Goal: Transaction & Acquisition: Purchase product/service

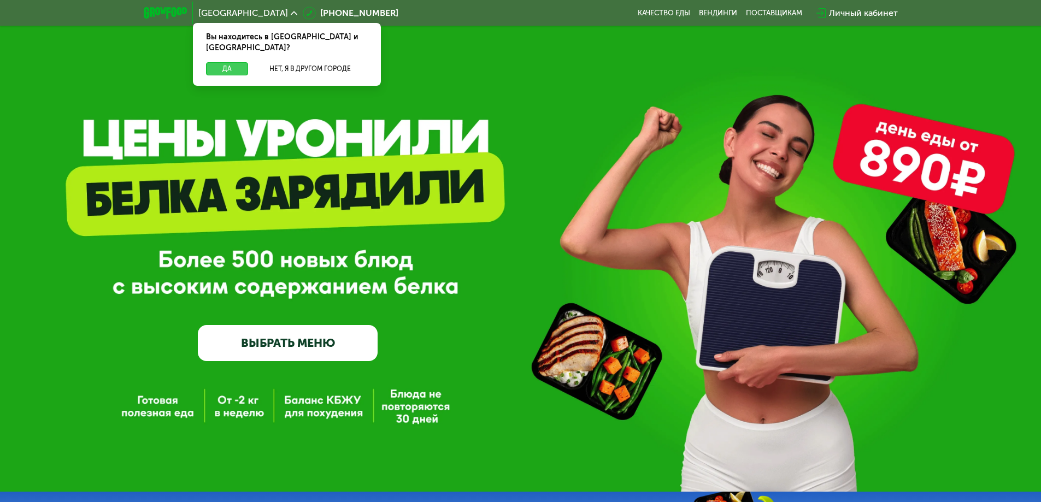
click at [226, 62] on button "Да" at bounding box center [227, 68] width 42 height 13
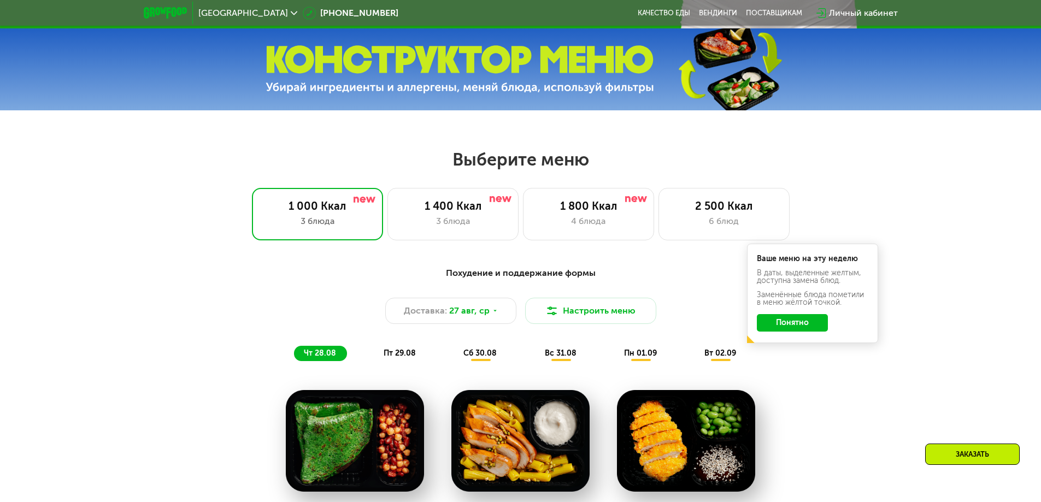
scroll to position [492, 0]
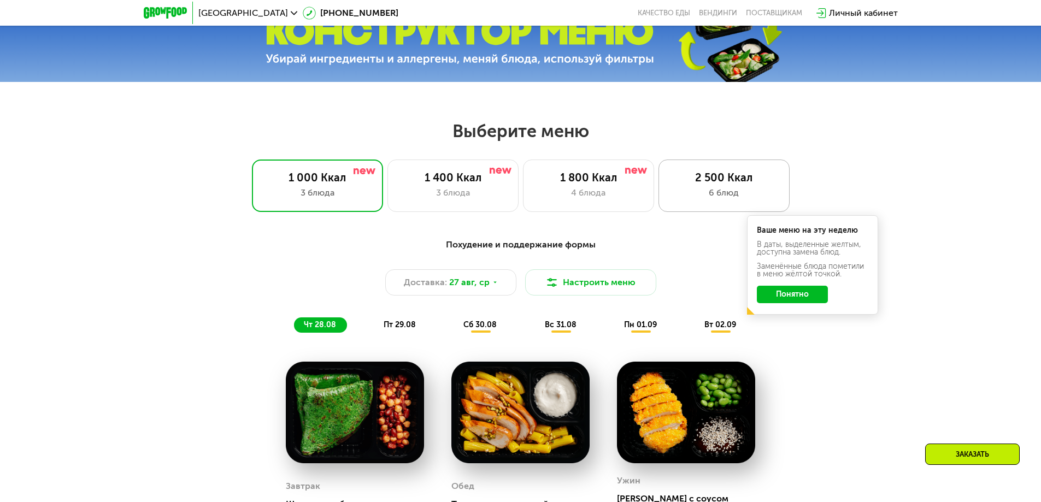
click at [751, 181] on div "2 500 Ккал" at bounding box center [724, 177] width 108 height 13
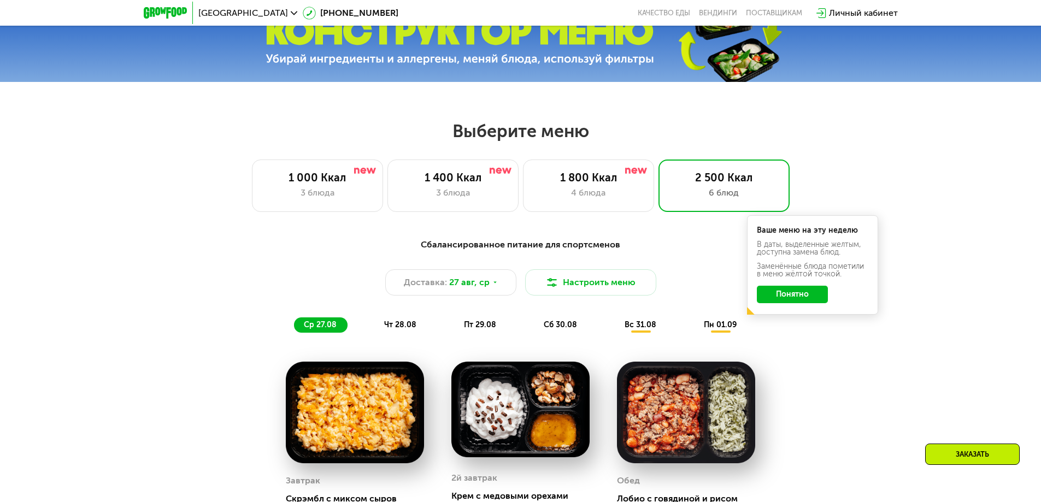
click at [790, 299] on button "Понятно" at bounding box center [792, 294] width 71 height 17
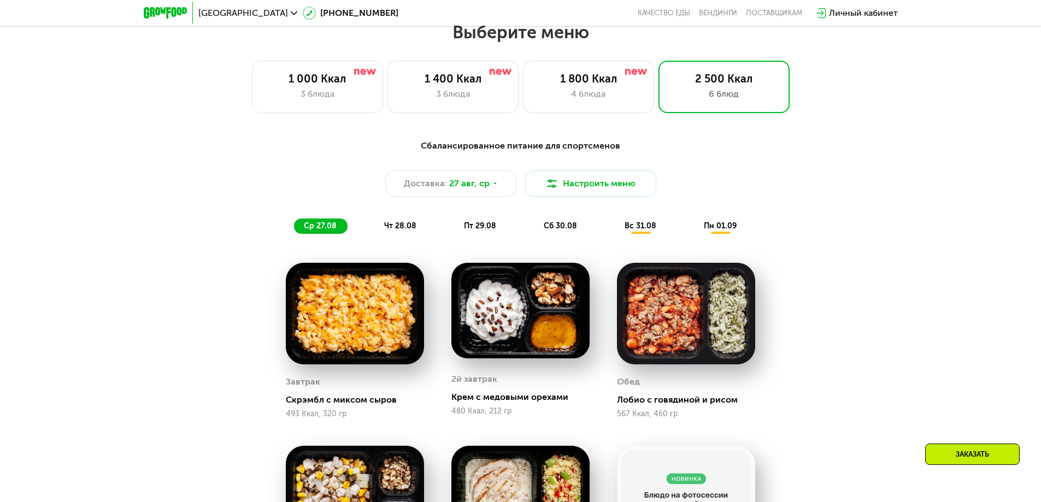
scroll to position [601, 0]
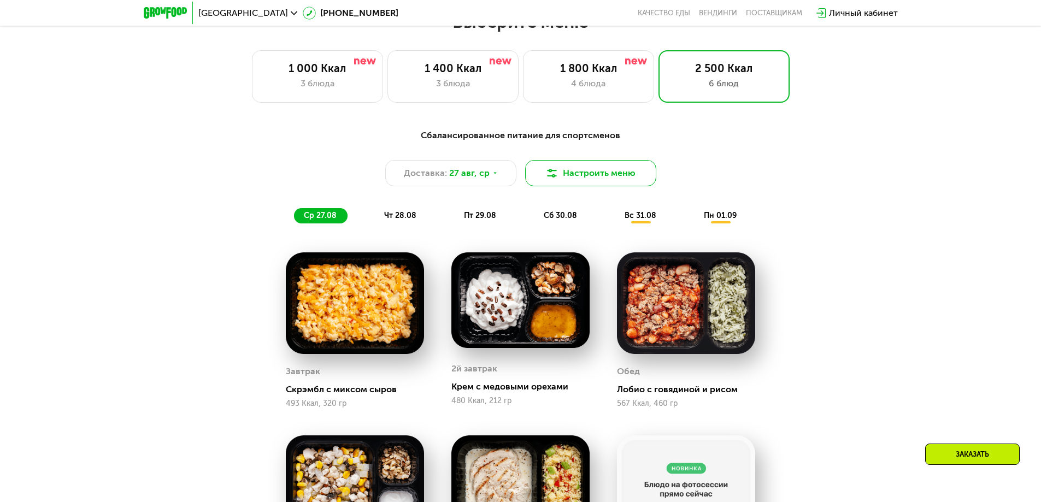
click at [598, 176] on button "Настроить меню" at bounding box center [590, 173] width 131 height 26
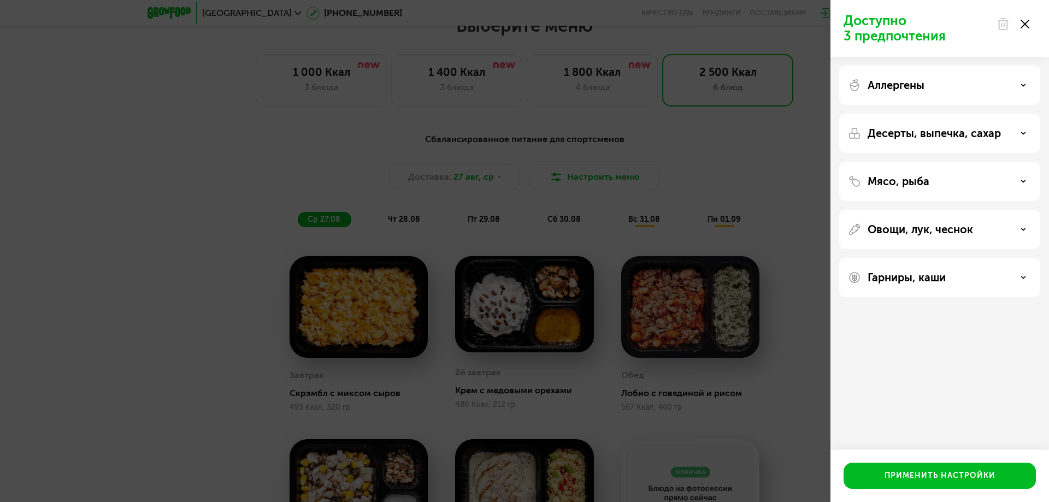
click at [1020, 183] on div "Мясо, рыба" at bounding box center [940, 181] width 184 height 13
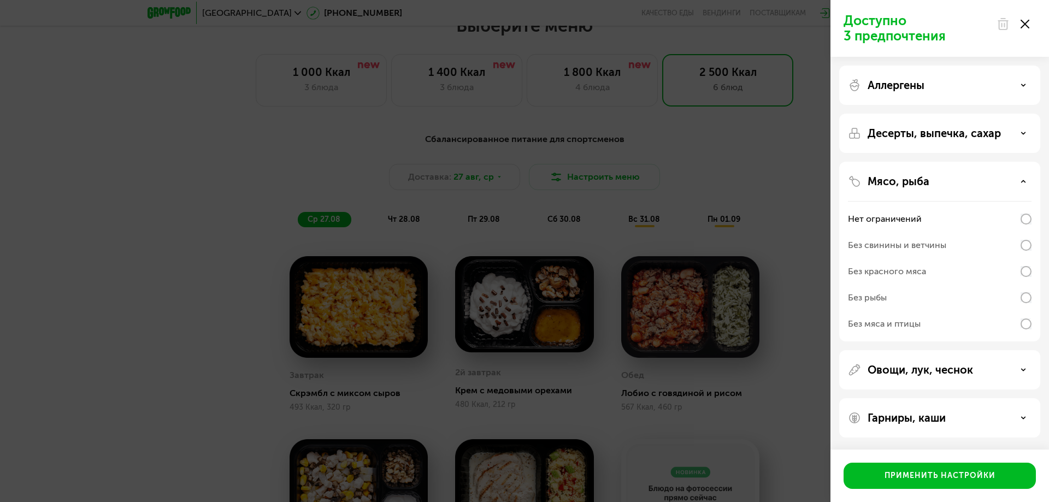
click at [1020, 183] on div "Мясо, рыба" at bounding box center [940, 181] width 184 height 13
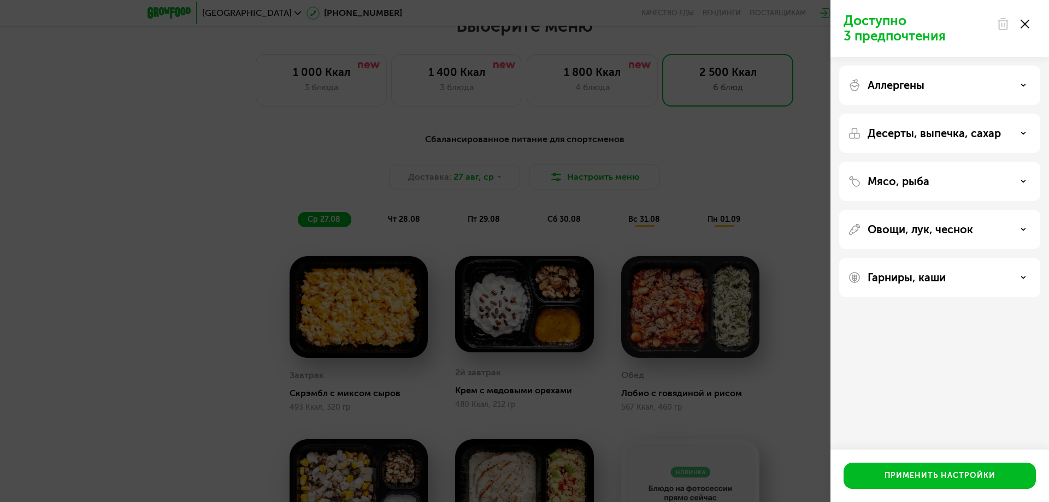
click at [1028, 135] on div "Десерты, выпечка, сахар" at bounding box center [940, 133] width 184 height 13
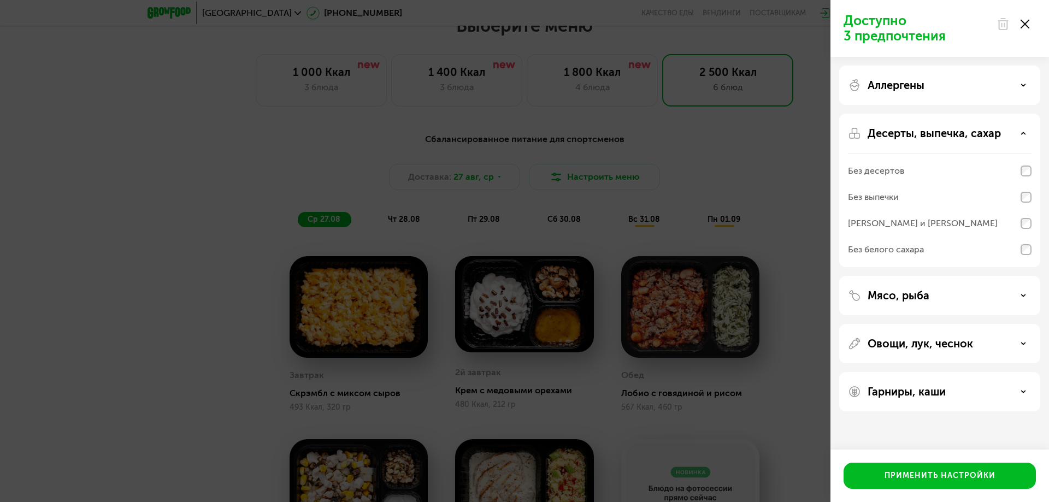
click at [1020, 134] on div "Десерты, выпечка, сахар" at bounding box center [940, 133] width 184 height 13
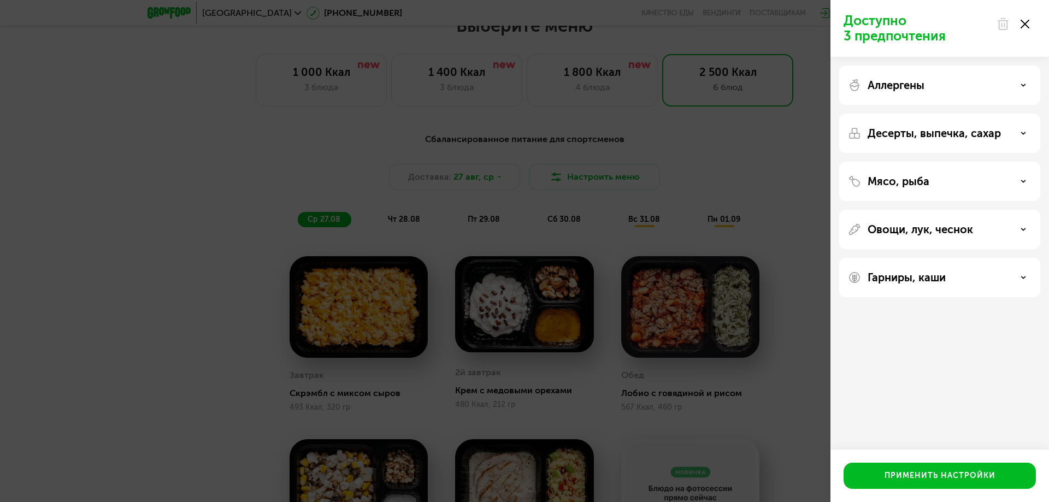
click at [993, 280] on div "Гарниры, каши" at bounding box center [940, 277] width 184 height 13
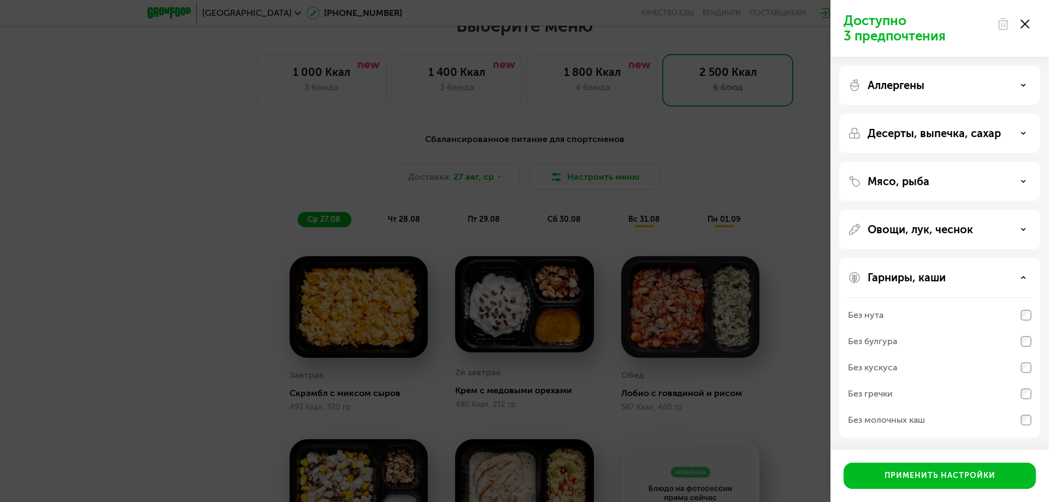
click at [994, 280] on div "Гарниры, каши" at bounding box center [940, 277] width 184 height 13
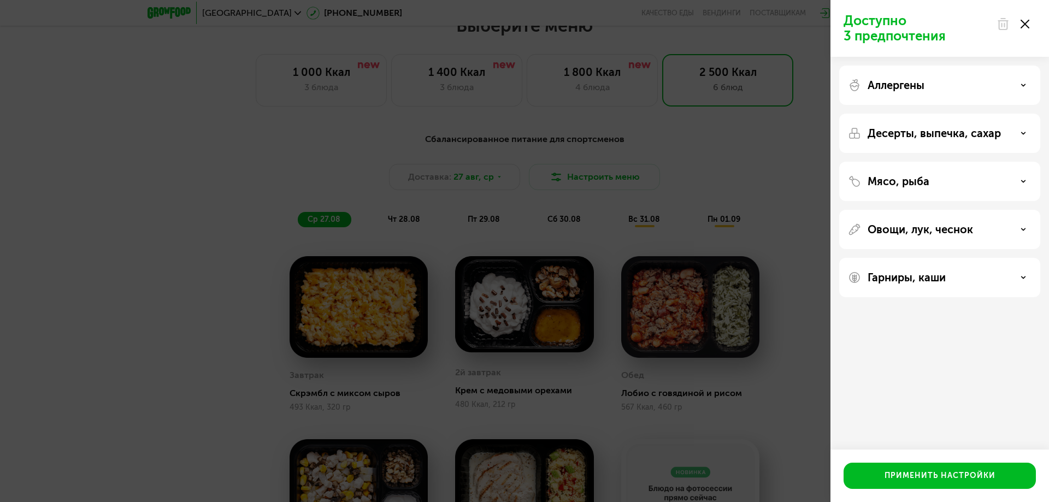
click at [786, 410] on div "Доступно 3 предпочтения Аллергены Десерты, выпечка, сахар Мясо, рыба Овощи, лук…" at bounding box center [524, 251] width 1049 height 502
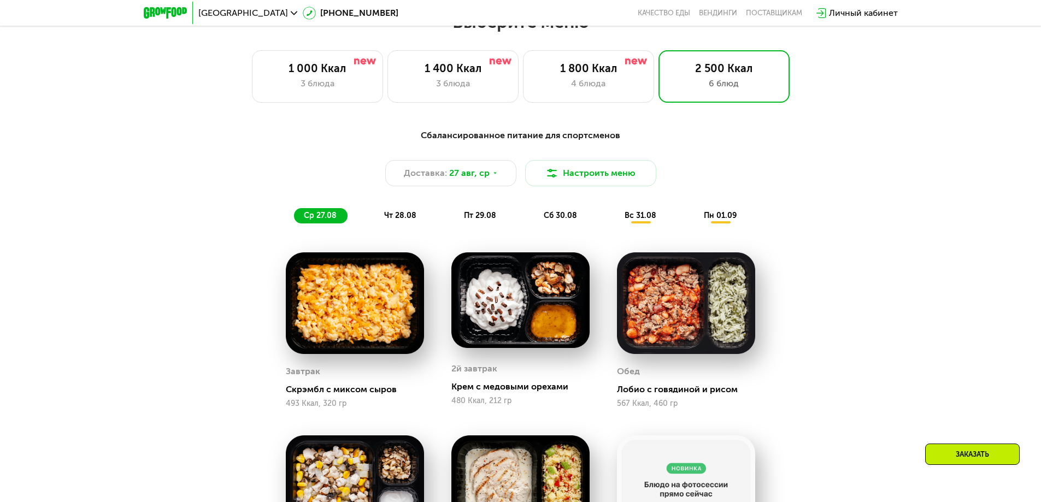
click at [400, 215] on span "чт 28.08" at bounding box center [400, 215] width 32 height 9
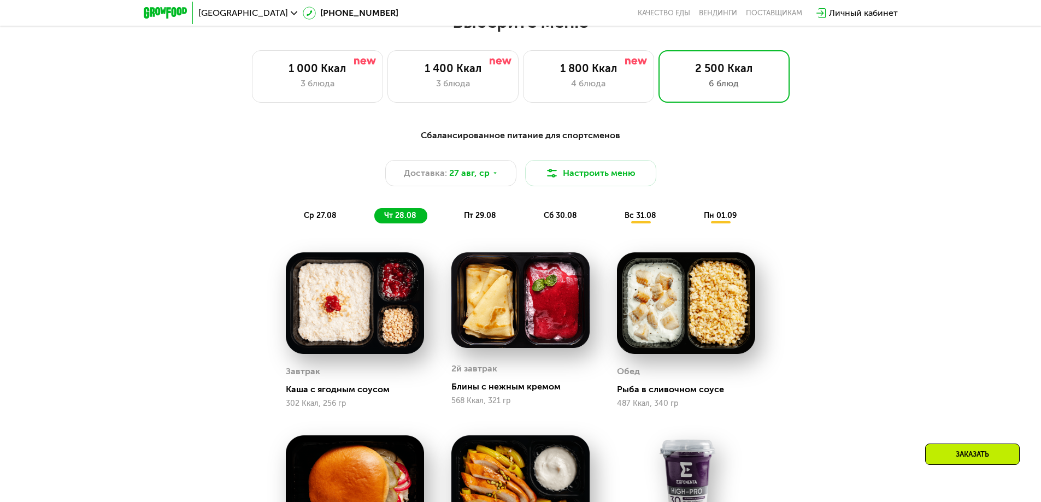
click at [323, 210] on div "Сбалансированное питание для спортсменов Доставка: 27 авг, ср Настроить меню ср…" at bounding box center [520, 176] width 647 height 95
click at [374, 212] on div "ср 27.08" at bounding box center [400, 215] width 53 height 15
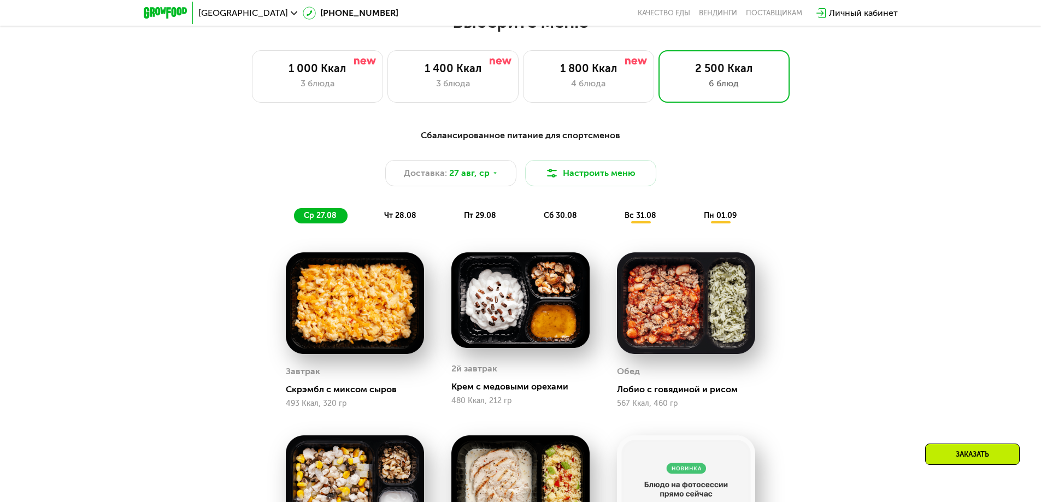
click at [454, 213] on div "чт 28.08" at bounding box center [480, 215] width 53 height 15
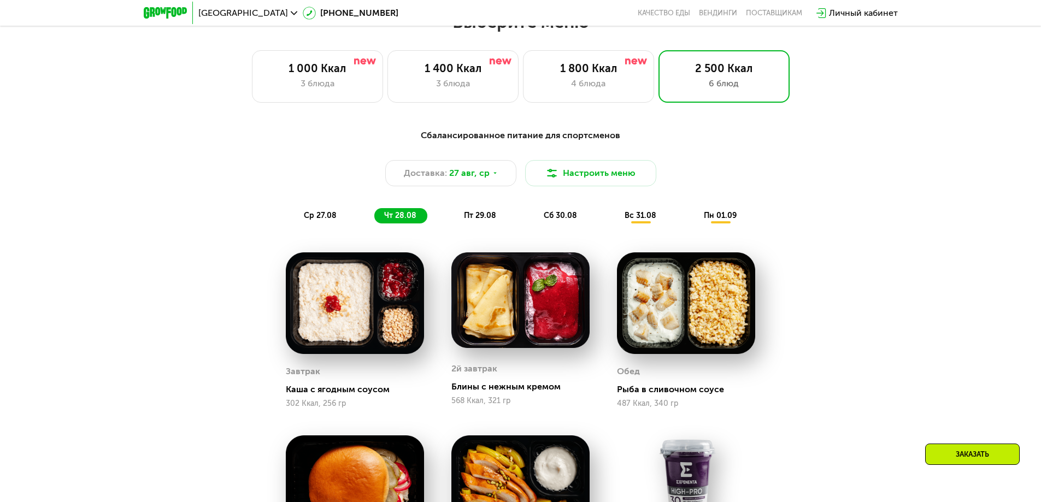
click at [482, 216] on span "пт 29.08" at bounding box center [480, 215] width 32 height 9
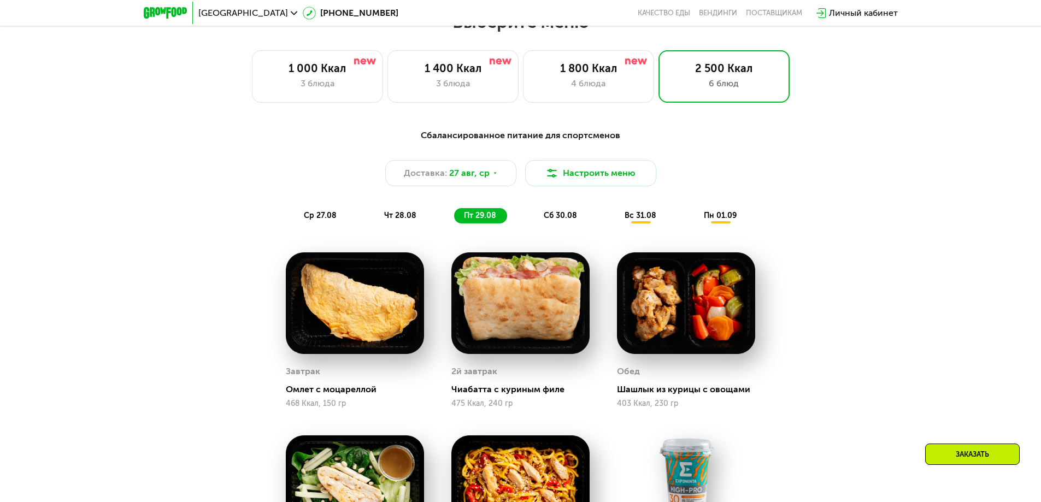
click at [615, 213] on div "сб 30.08" at bounding box center [641, 215] width 52 height 15
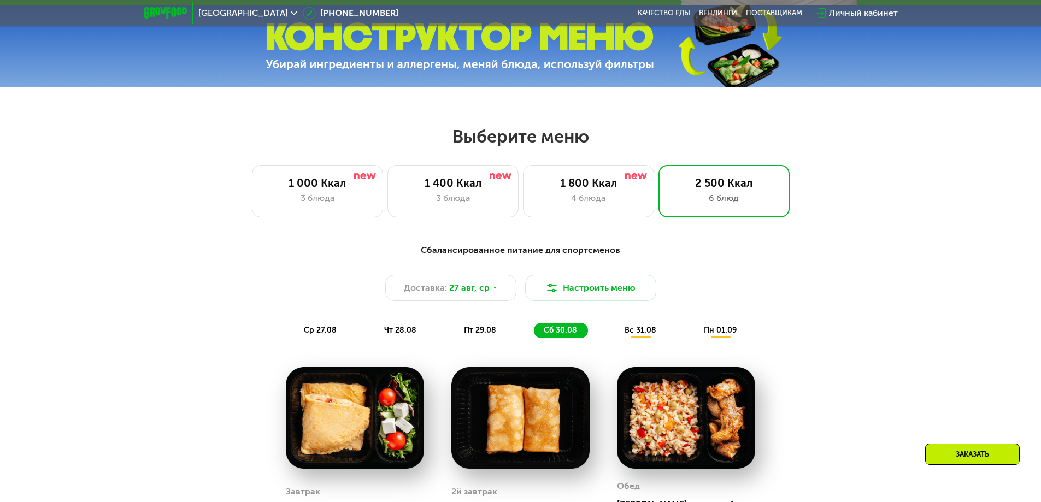
scroll to position [492, 0]
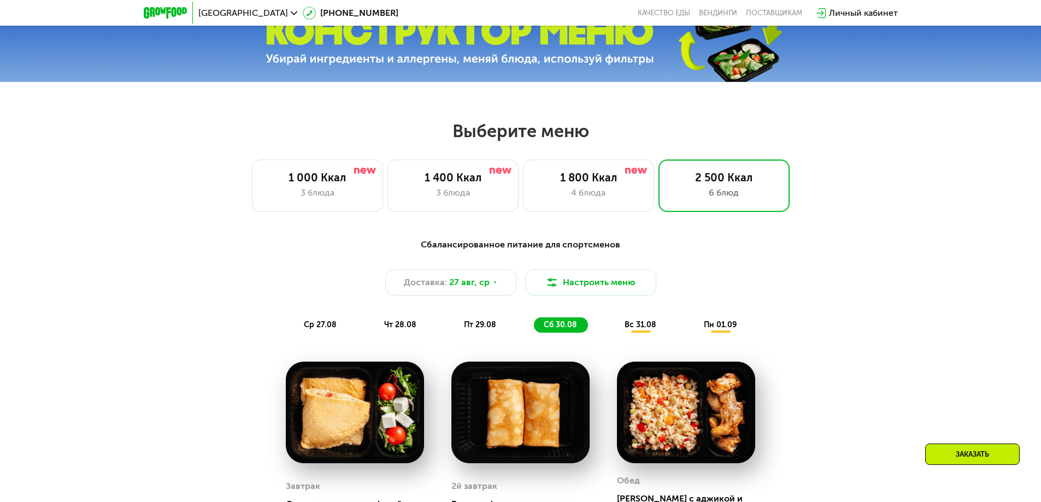
click at [401, 329] on span "чт 28.08" at bounding box center [400, 324] width 32 height 9
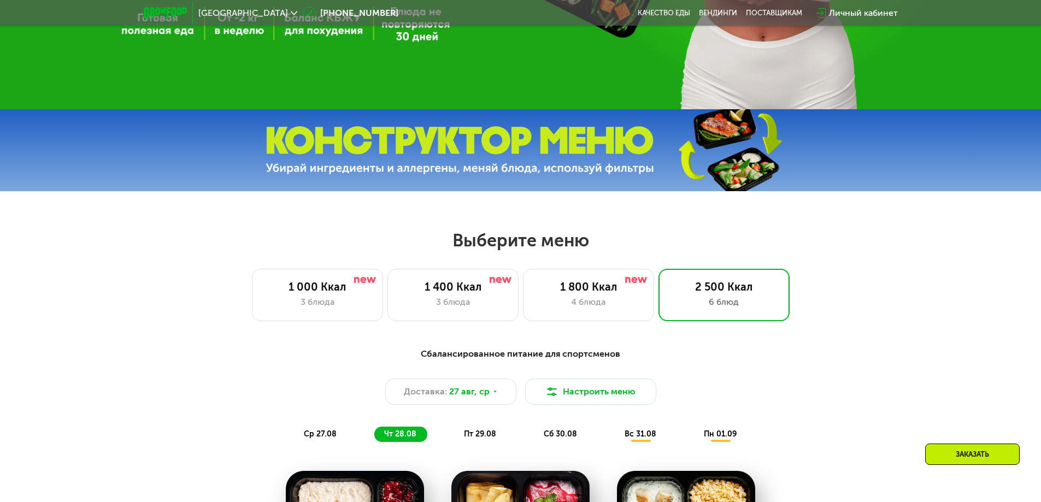
scroll to position [546, 0]
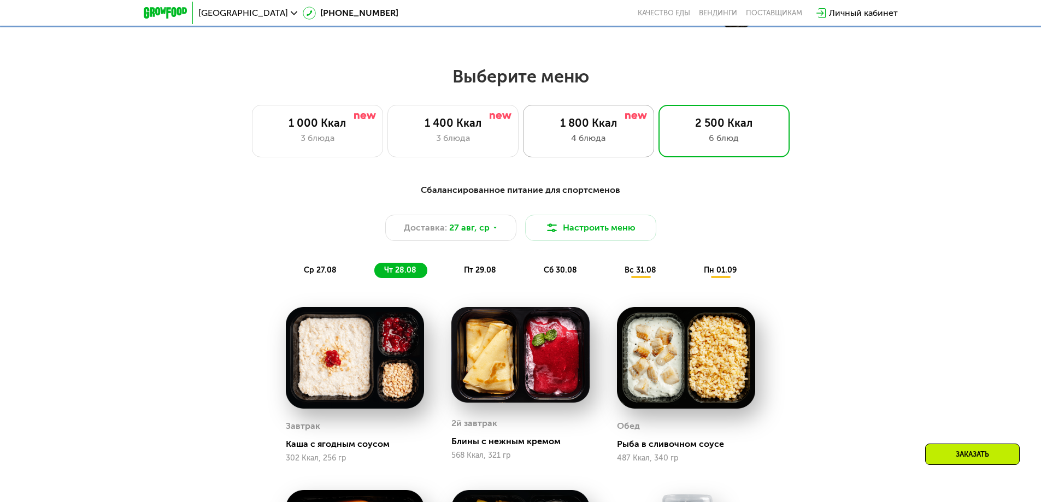
click at [600, 140] on div "4 блюда" at bounding box center [588, 138] width 108 height 13
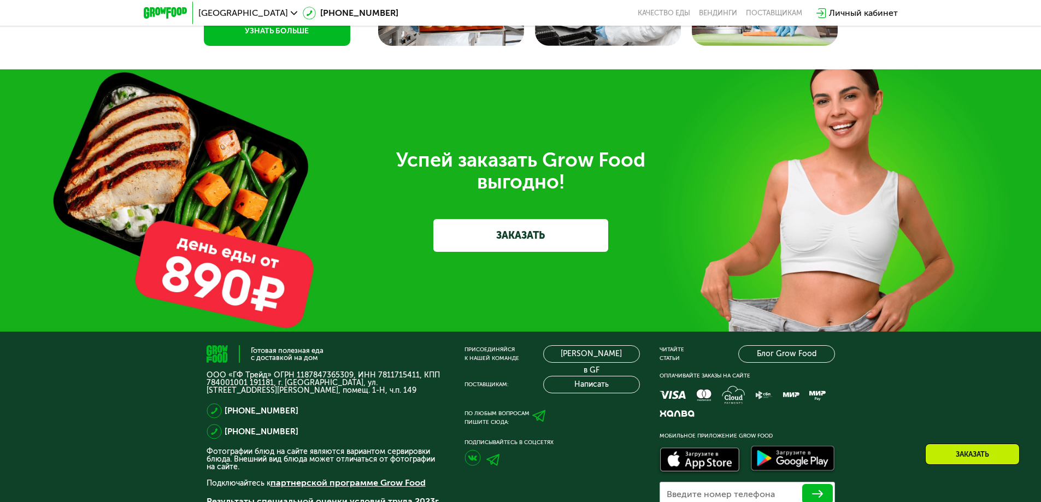
scroll to position [3495, 0]
